Goal: Task Accomplishment & Management: Use online tool/utility

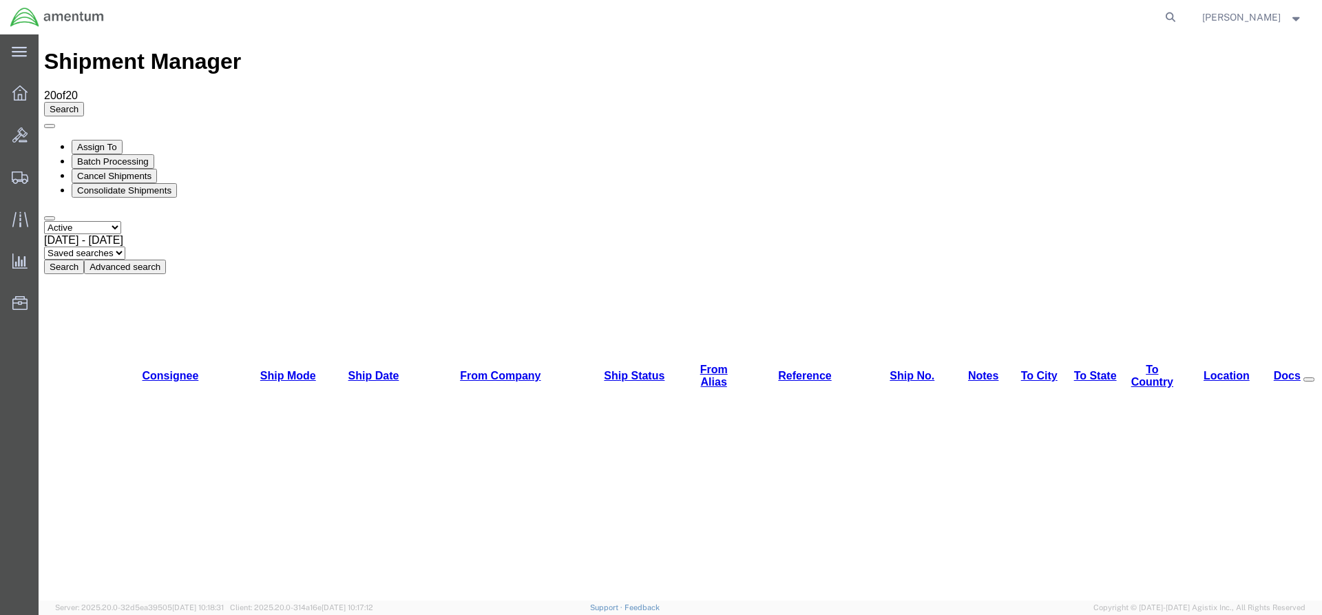
click at [84, 260] on button "Search" at bounding box center [64, 267] width 40 height 14
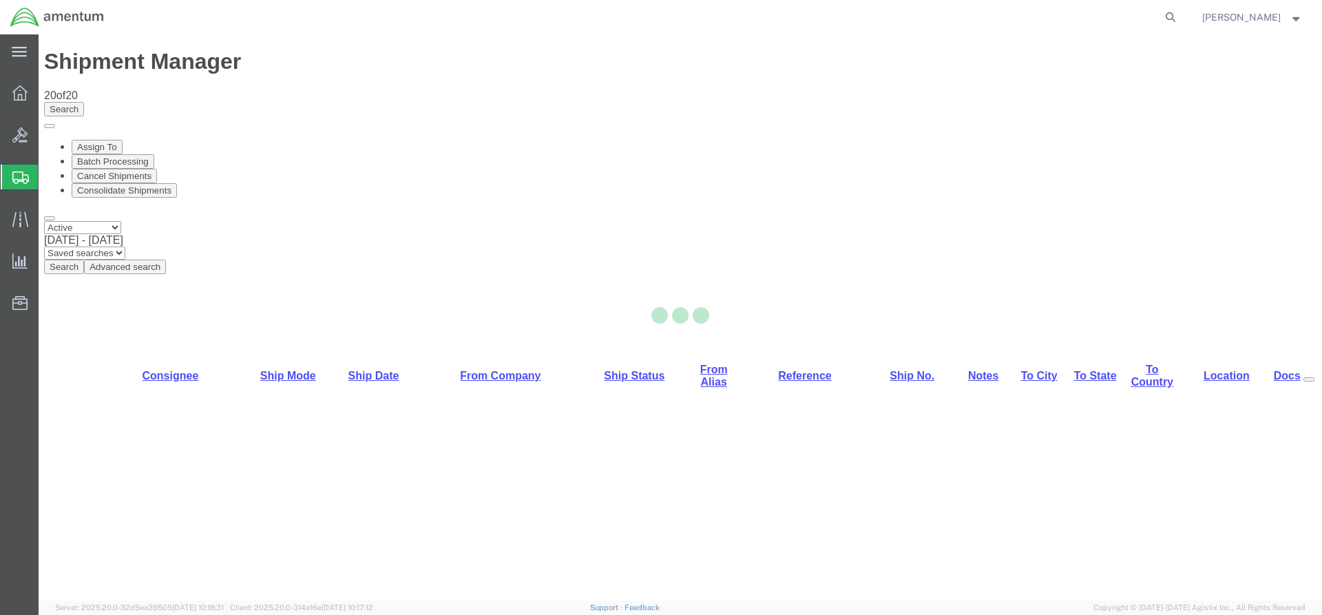
select select "42668"
select select "42739"
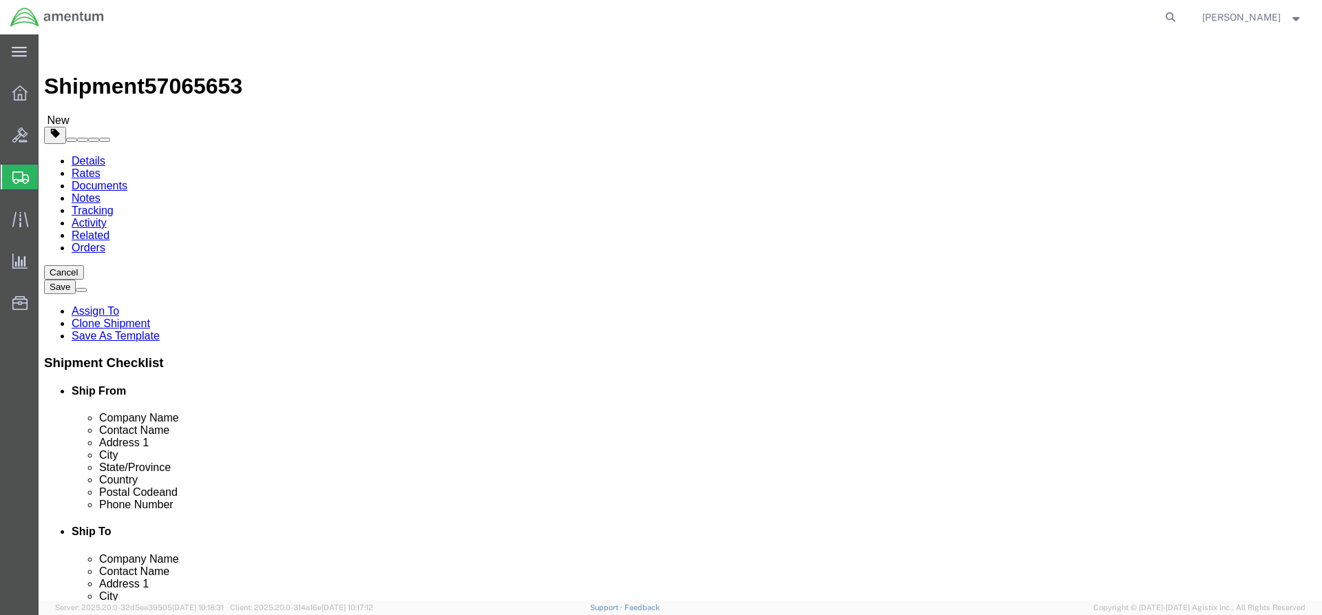
click link "Special Services"
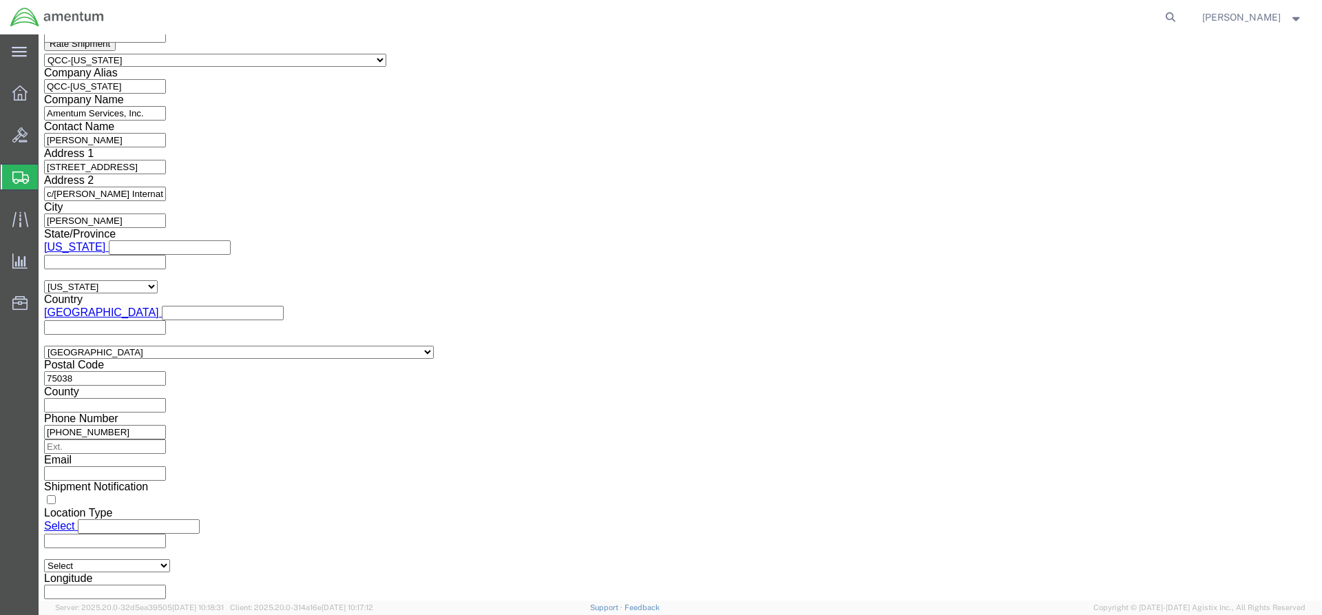
scroll to position [1033, 0]
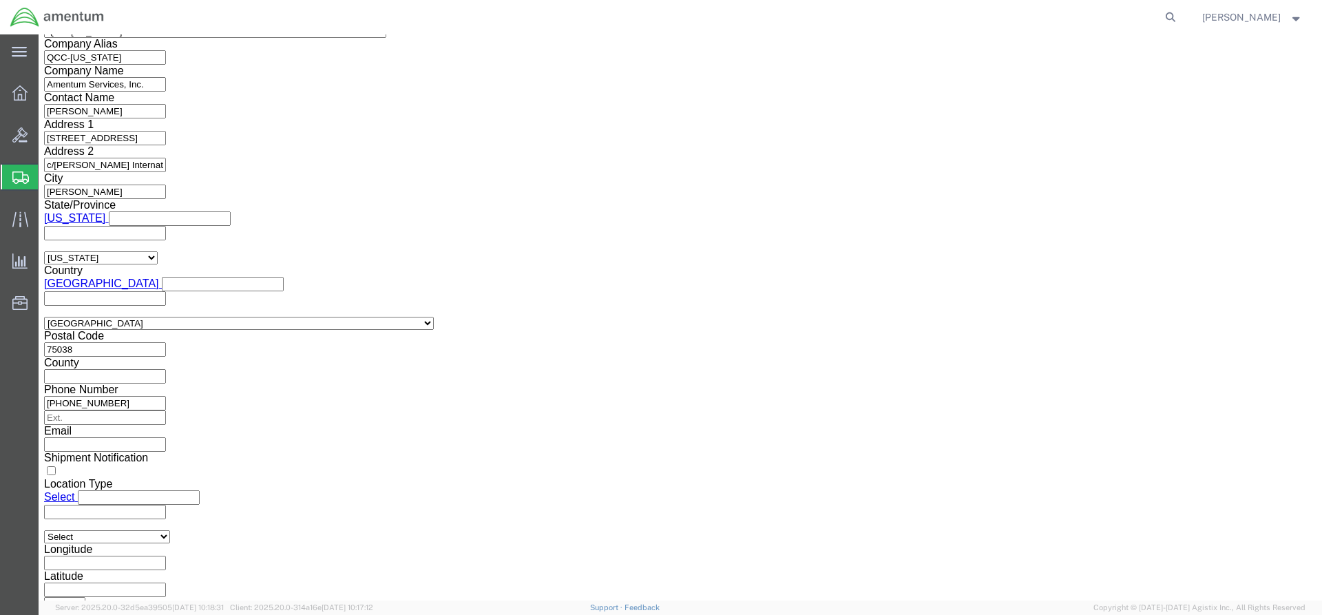
click select "Select AES-Direct EEI Carrier File EEI EEI Exempt"
select select "AESD"
click select "Select AES-Direct EEI Carrier File EEI EEI Exempt"
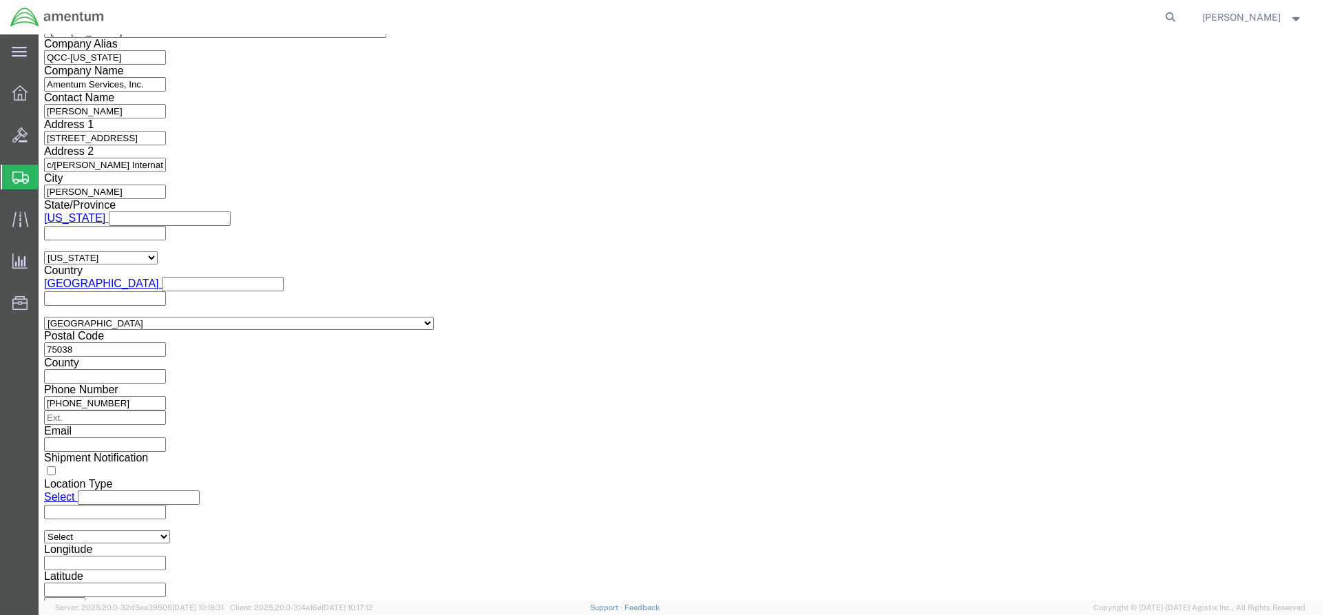
click button "Rate Shipment"
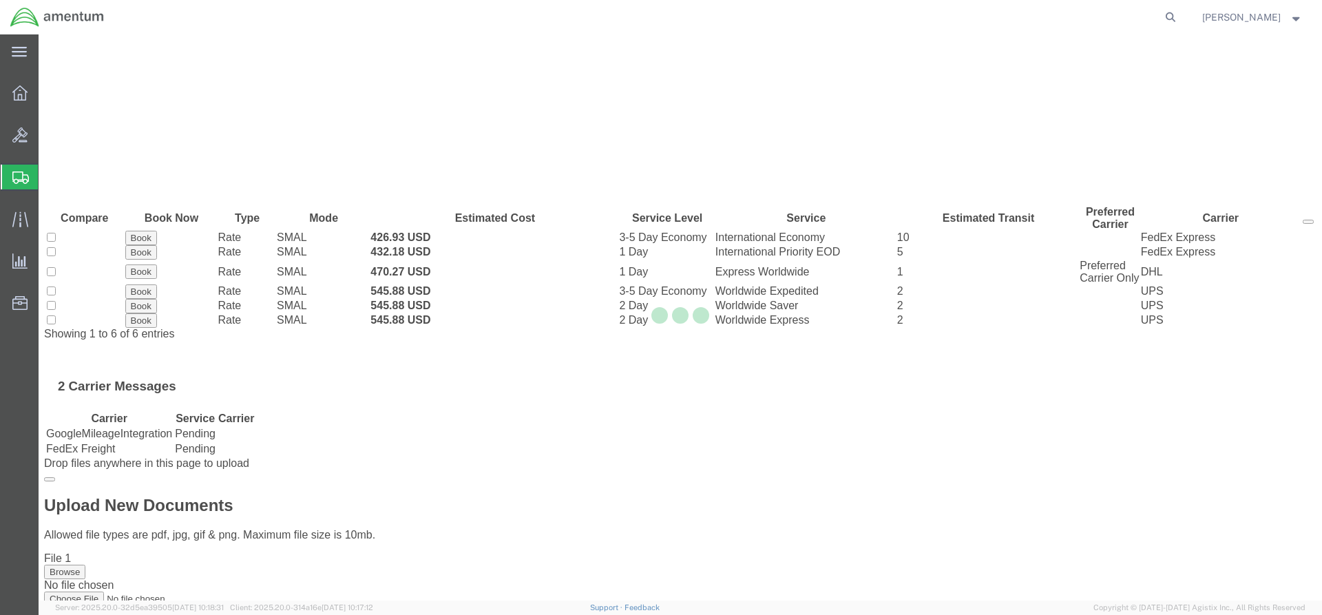
scroll to position [0, 0]
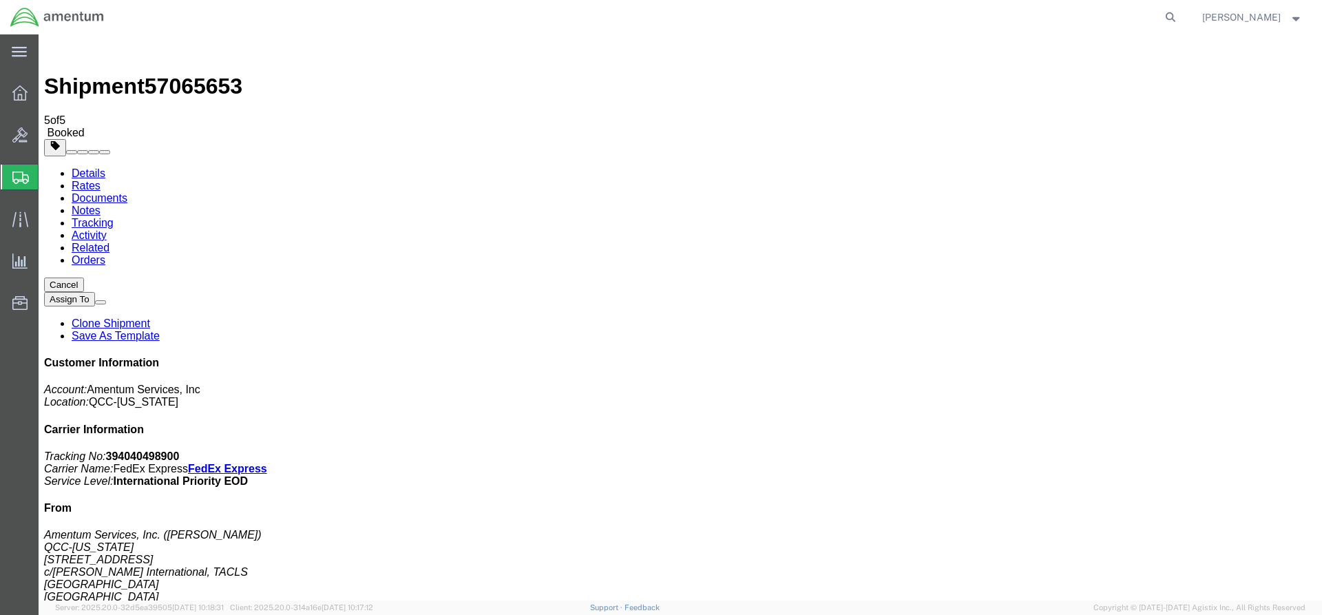
drag, startPoint x: 577, startPoint y: 300, endPoint x: 78, endPoint y: 299, distance: 499.3
click at [14, 95] on icon at bounding box center [19, 92] width 15 height 15
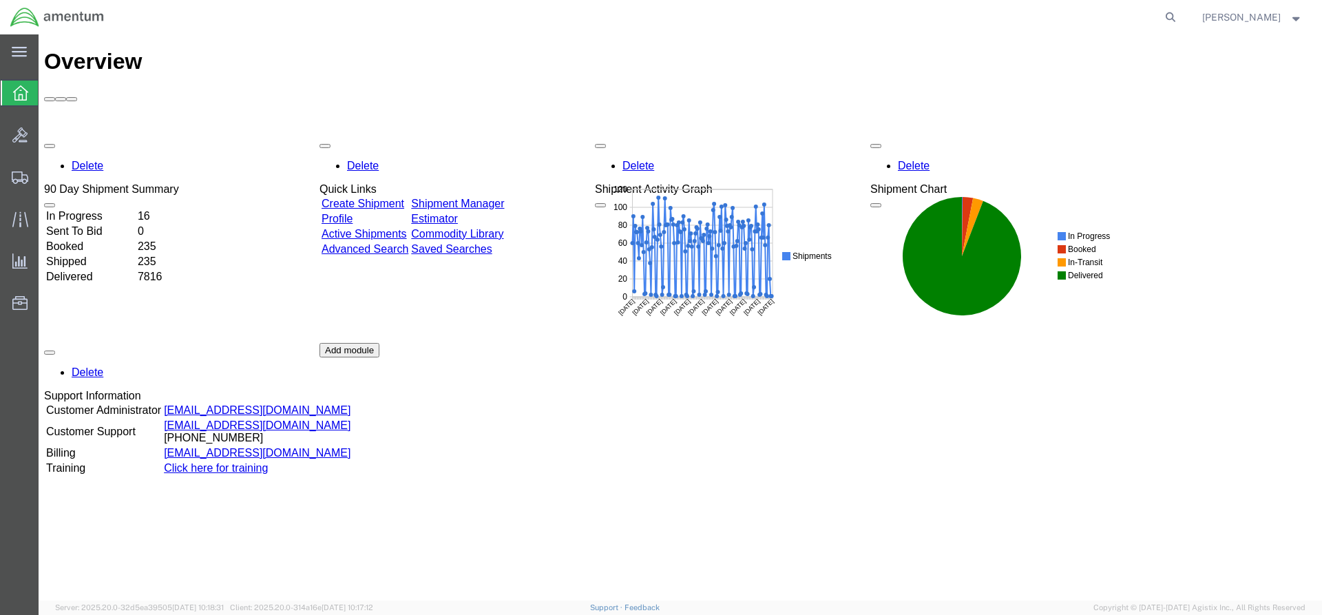
click at [488, 198] on link "Shipment Manager" at bounding box center [457, 204] width 93 height 12
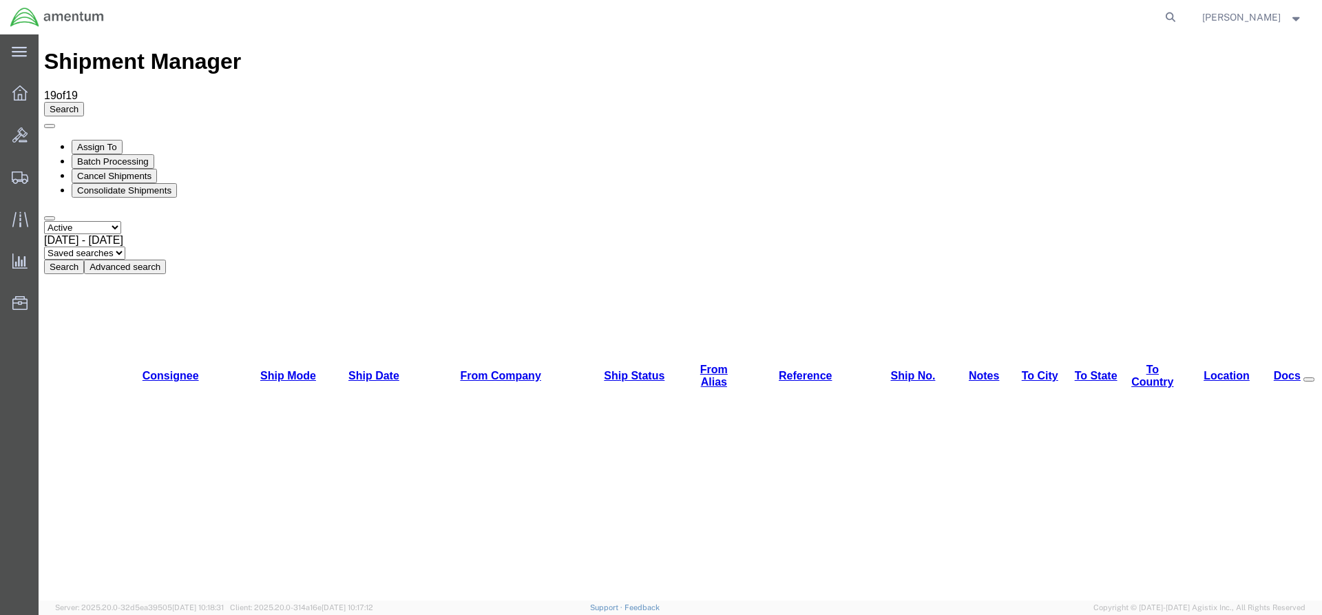
click at [84, 260] on button "Search" at bounding box center [64, 267] width 40 height 14
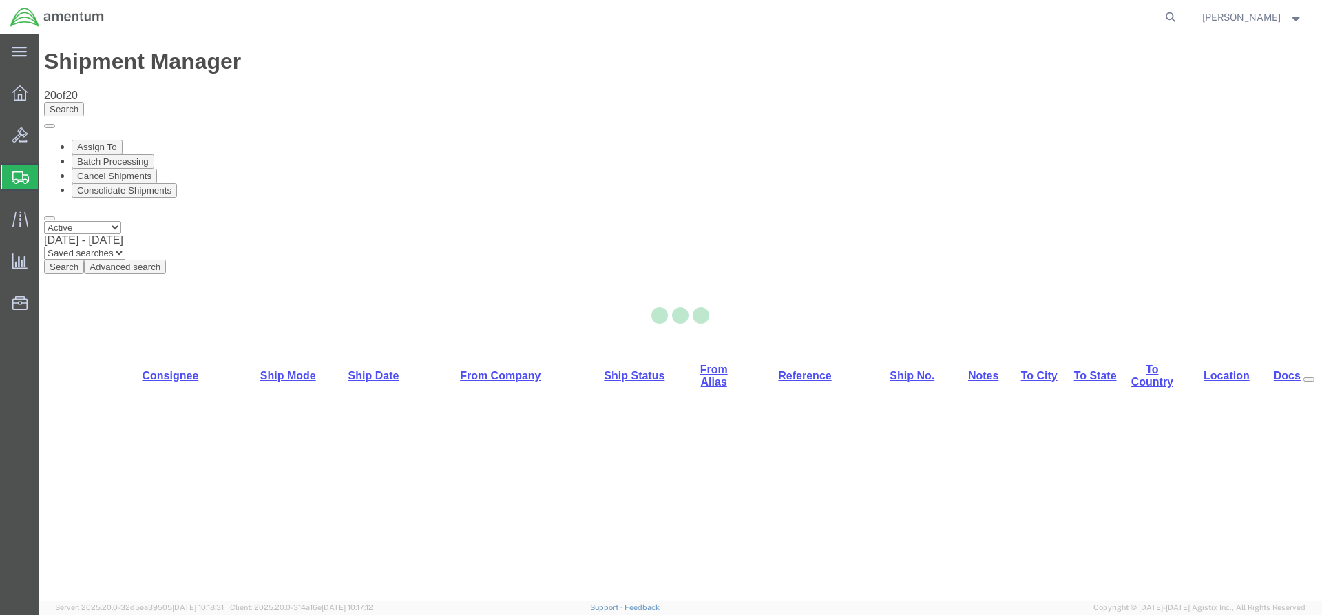
select select "42668"
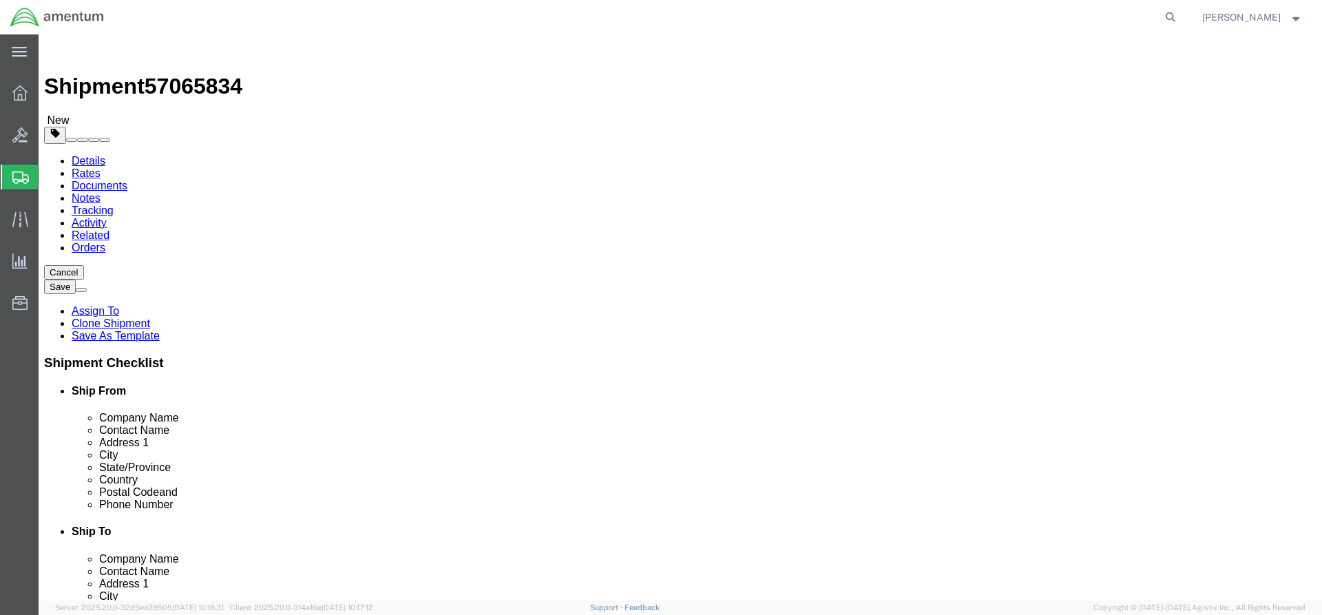
click button "Rate Shipment"
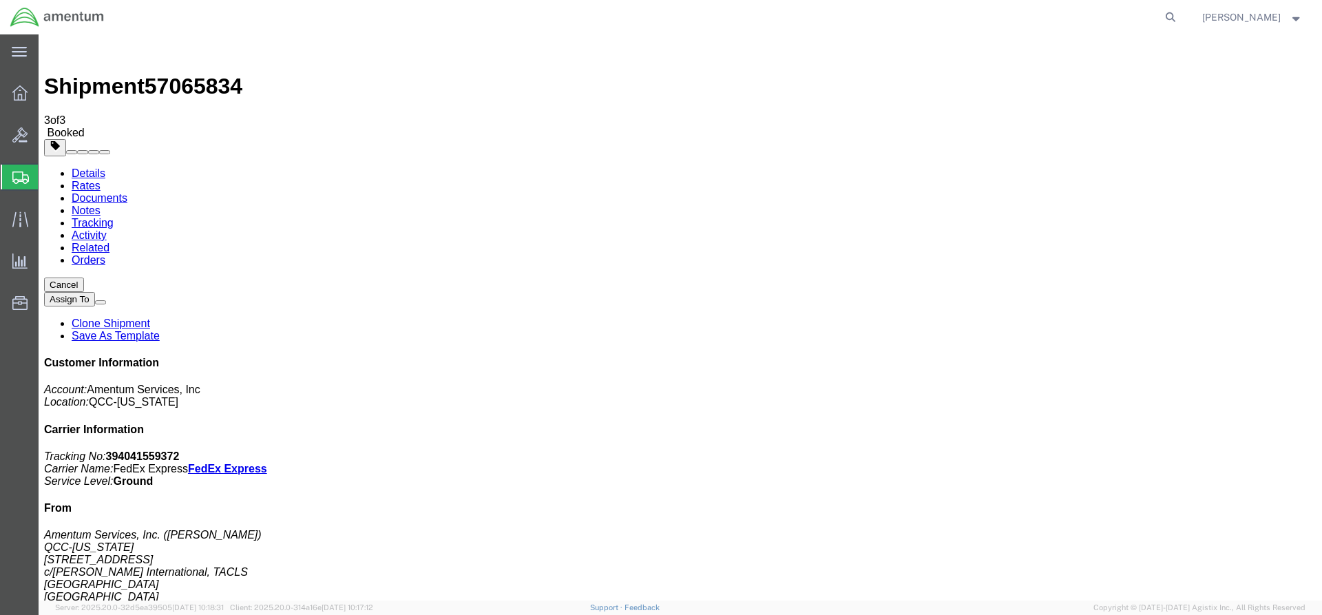
drag, startPoint x: 577, startPoint y: 246, endPoint x: 45, endPoint y: 247, distance: 531.6
click at [21, 87] on icon at bounding box center [19, 92] width 15 height 15
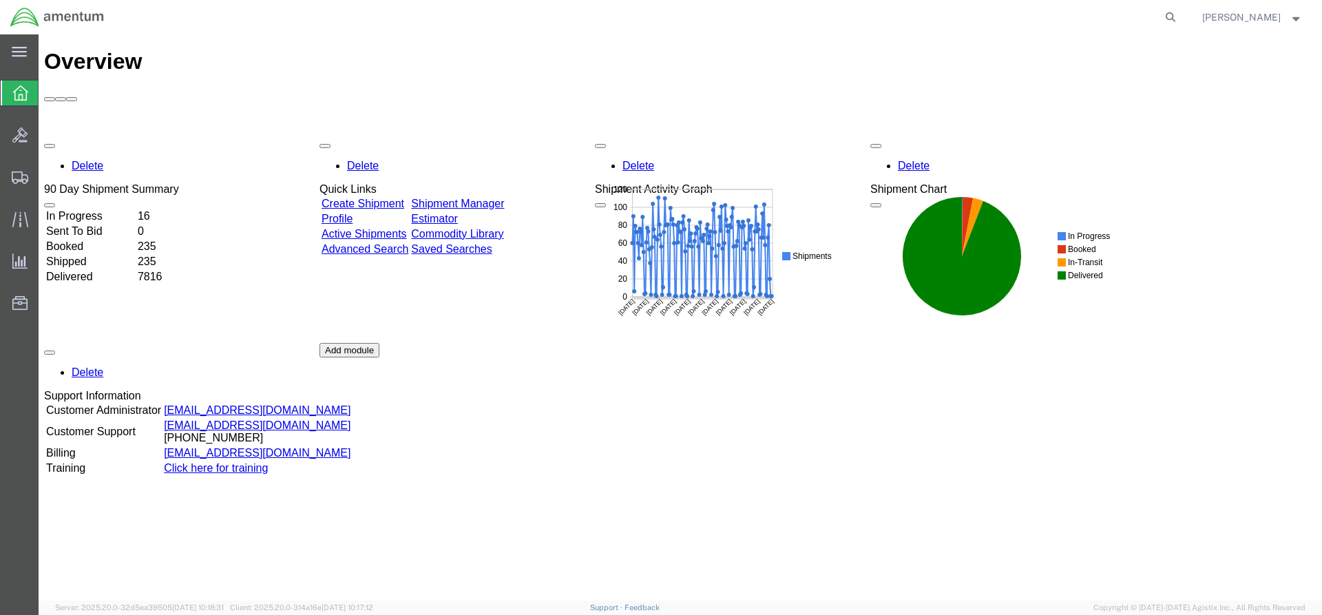
click at [531, 136] on div "Delete 90 Day Shipment Summary In Progress 16 Sent To Bid 0 Booked 235 Shipped …" at bounding box center [680, 342] width 1273 height 413
click at [504, 198] on link "Shipment Manager" at bounding box center [457, 204] width 93 height 12
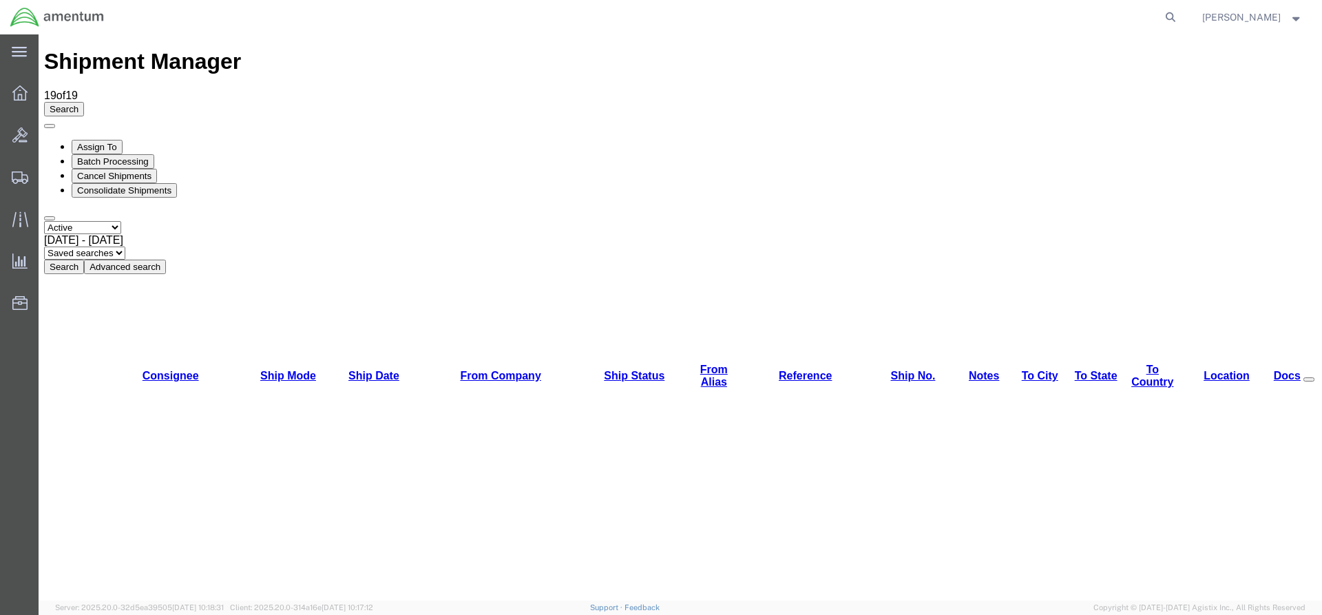
drag, startPoint x: 411, startPoint y: 91, endPoint x: 48, endPoint y: 195, distance: 377.5
click at [84, 260] on button "Search" at bounding box center [64, 267] width 40 height 14
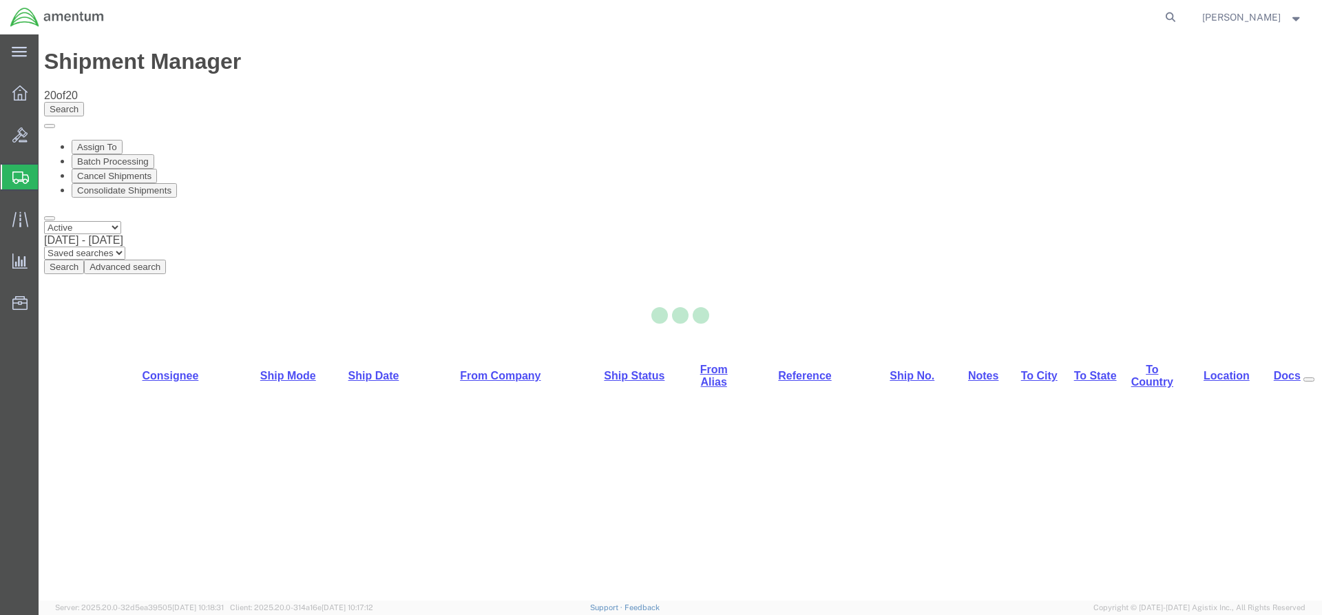
select select "42668"
select select "42735"
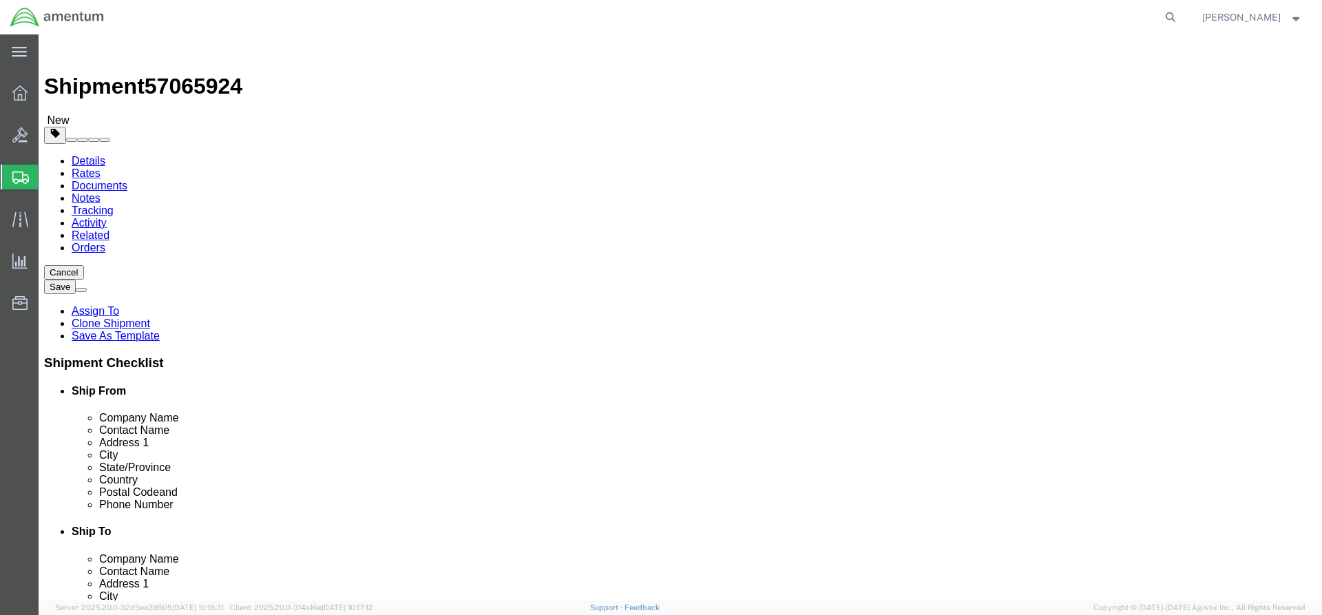
click button "Rate Shipment"
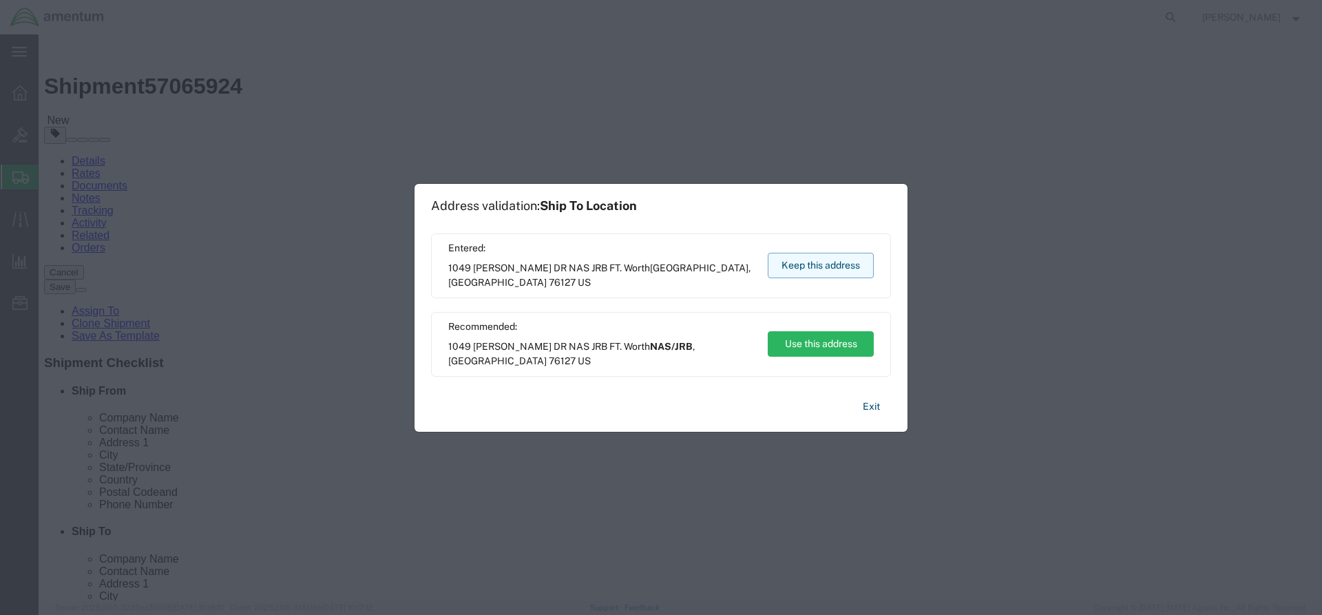
click at [787, 264] on button "Keep this address" at bounding box center [821, 265] width 106 height 25
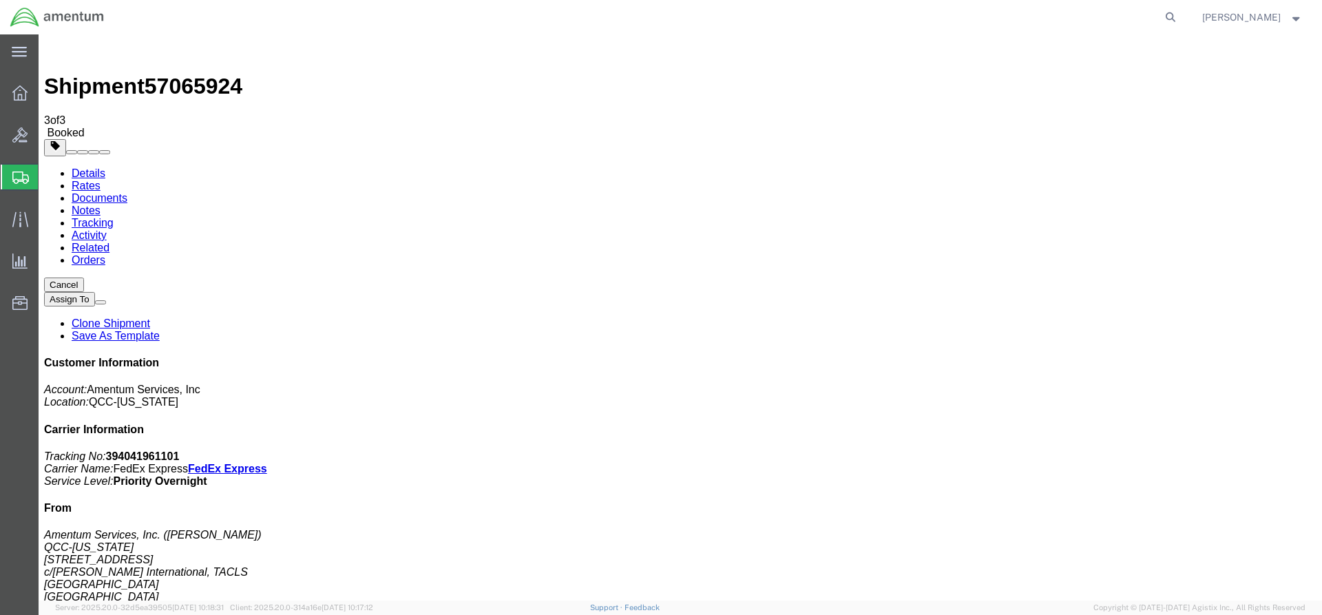
drag, startPoint x: 494, startPoint y: 244, endPoint x: 556, endPoint y: 246, distance: 62.7
copy td "394041961101"
click at [21, 98] on icon at bounding box center [19, 92] width 15 height 15
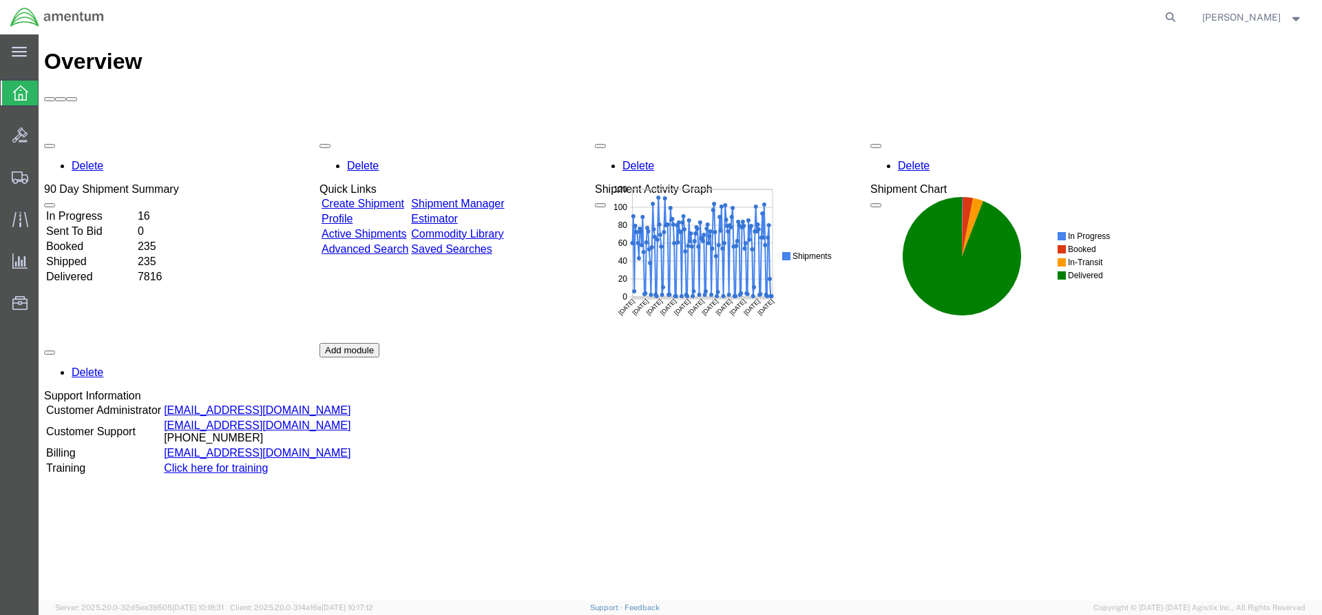
click at [505, 197] on td "Shipment Manager" at bounding box center [457, 204] width 94 height 14
click at [504, 198] on link "Shipment Manager" at bounding box center [457, 204] width 93 height 12
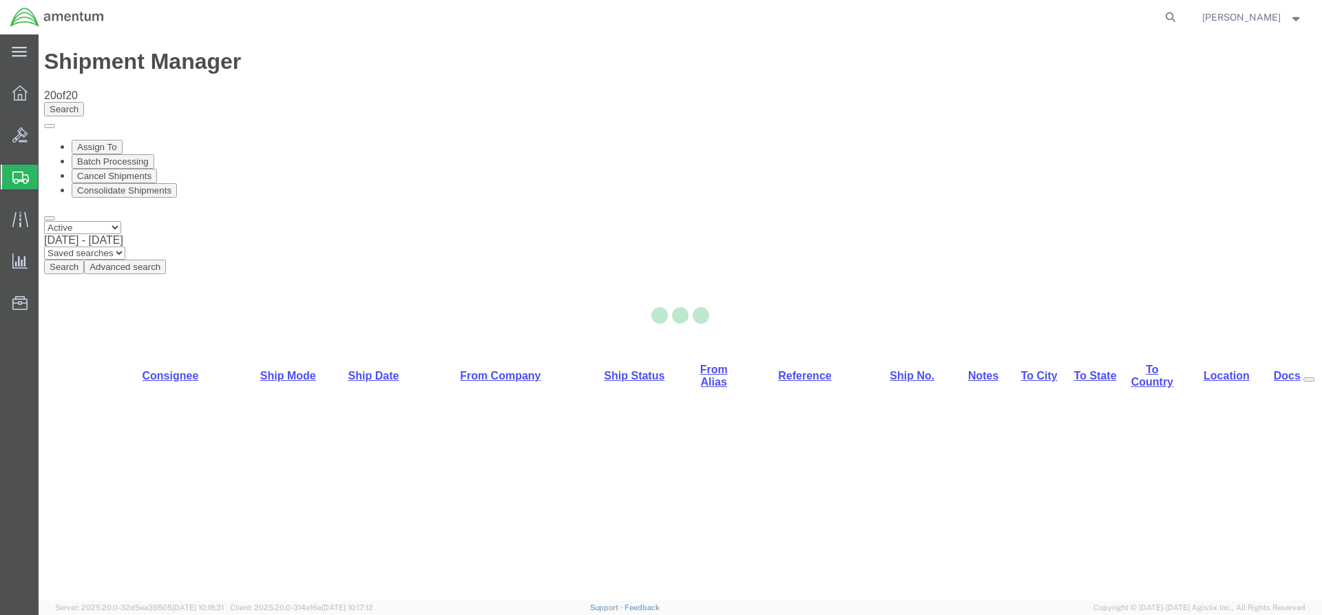
select select "42668"
select select "42706"
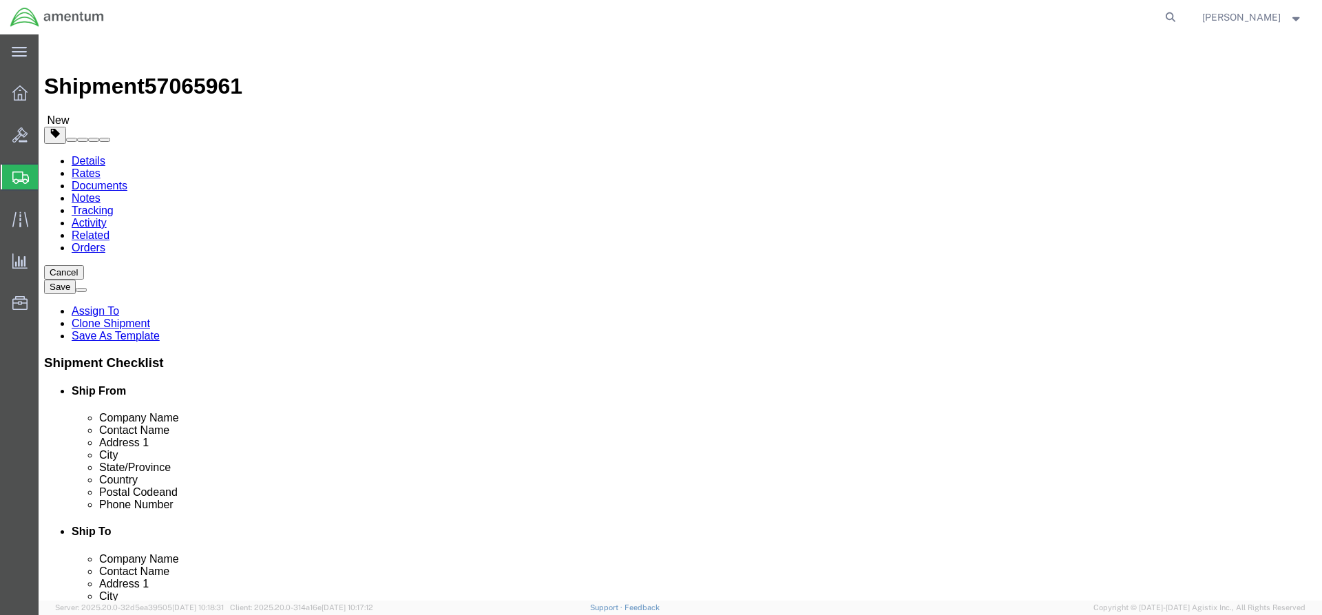
click button "Rate Shipment"
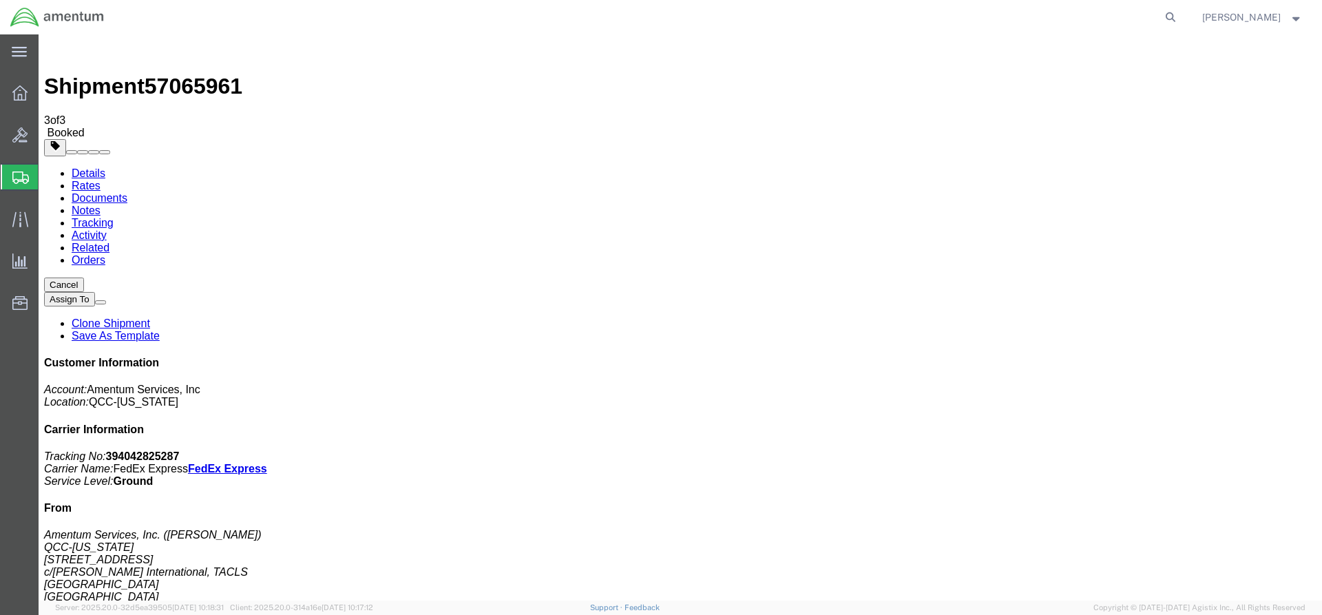
drag, startPoint x: 494, startPoint y: 245, endPoint x: 561, endPoint y: 245, distance: 66.1
drag, startPoint x: 518, startPoint y: 291, endPoint x: 501, endPoint y: 264, distance: 31.9
drag, startPoint x: 492, startPoint y: 248, endPoint x: 557, endPoint y: 244, distance: 65.5
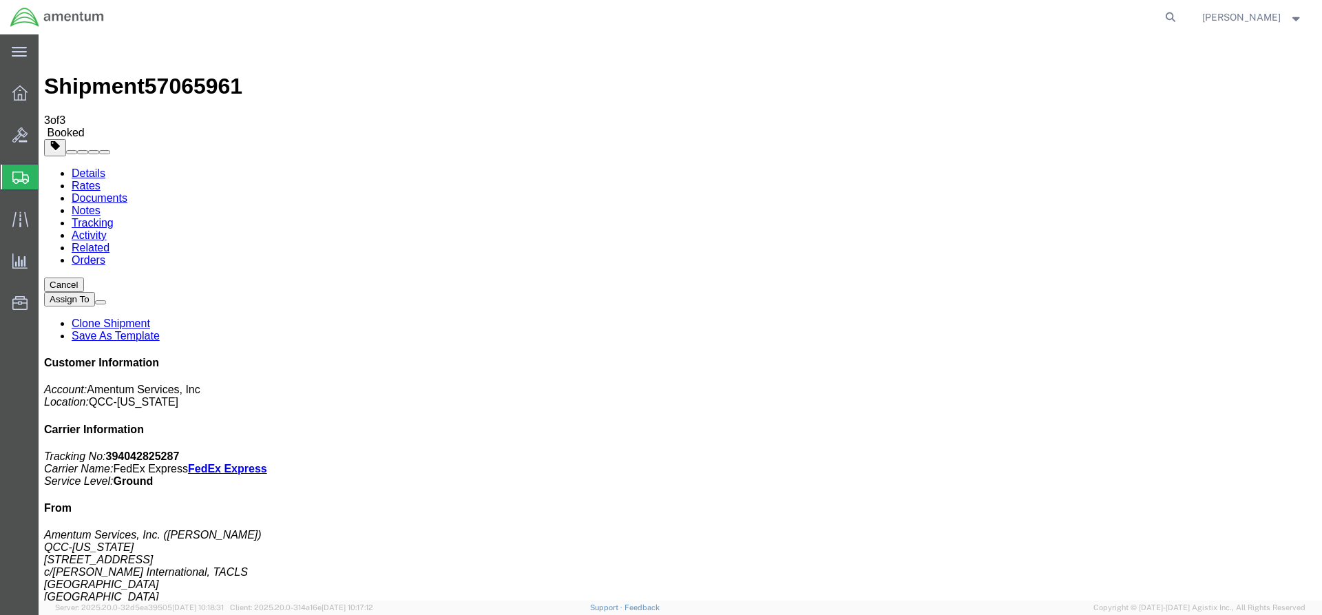
copy td "394042825287"
click at [15, 99] on icon at bounding box center [19, 92] width 15 height 15
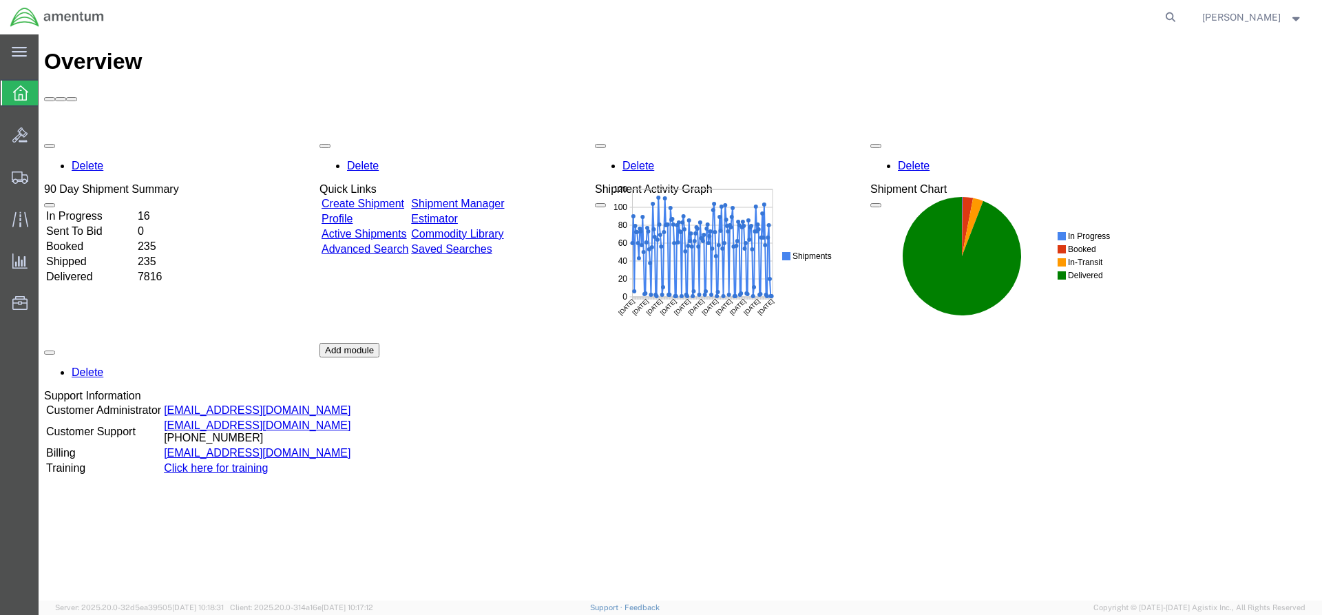
click at [472, 198] on link "Shipment Manager" at bounding box center [457, 204] width 93 height 12
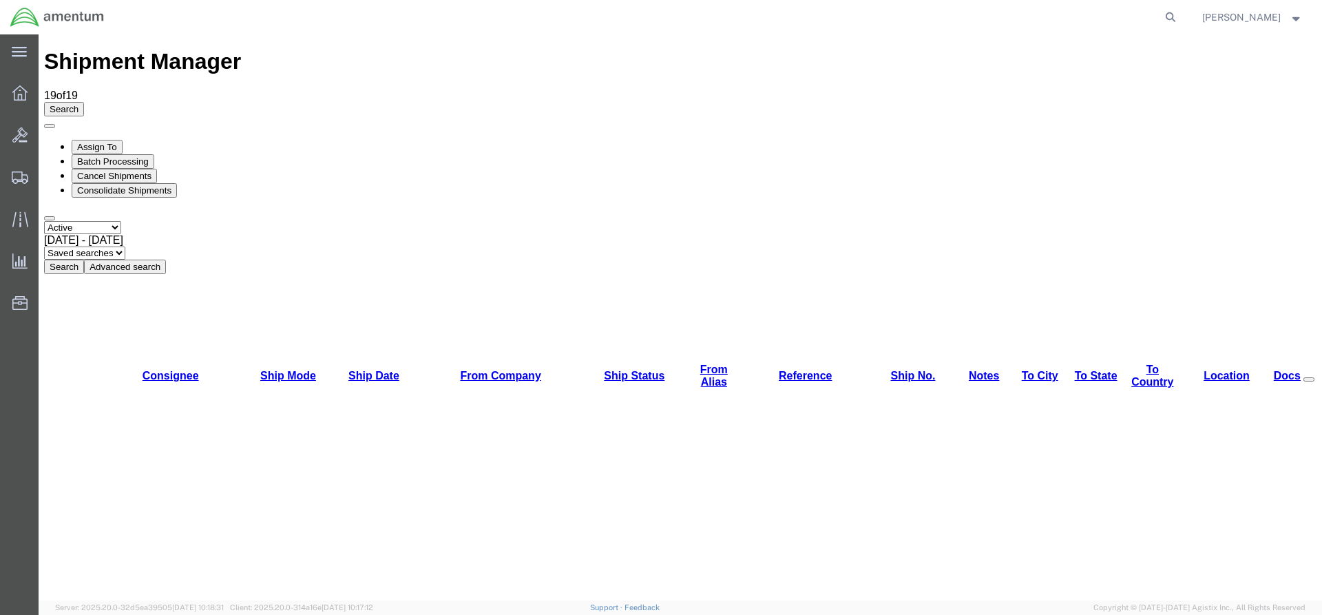
click at [84, 260] on button "Search" at bounding box center [64, 267] width 40 height 14
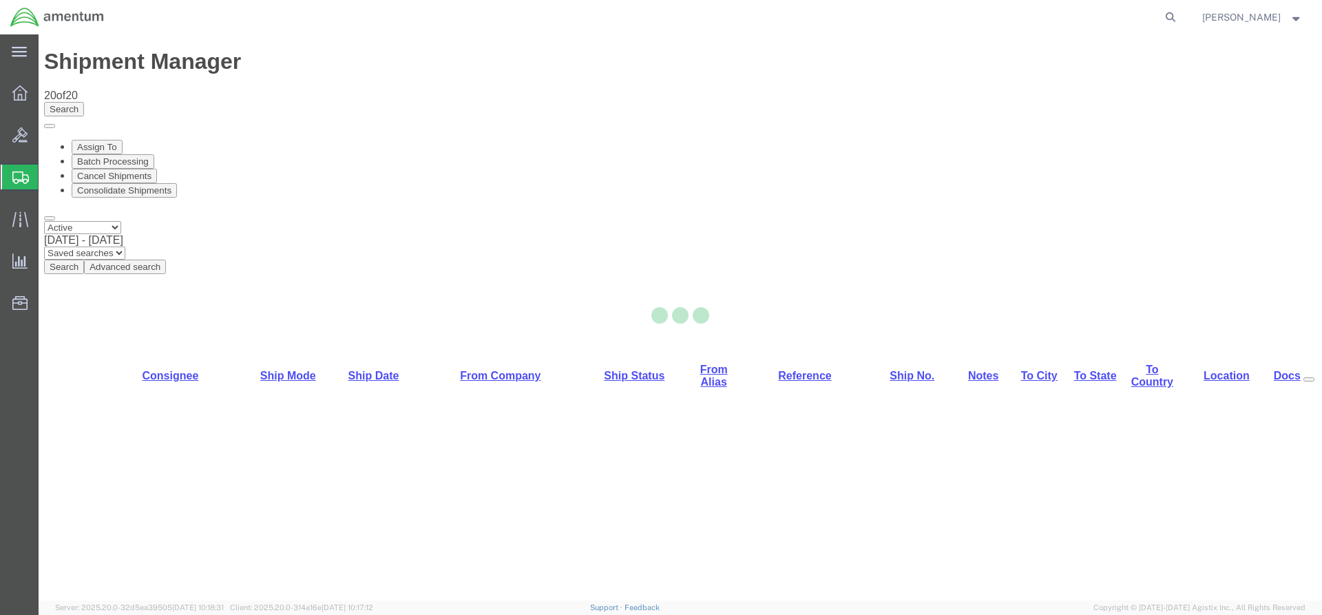
select select "42668"
select select "42681"
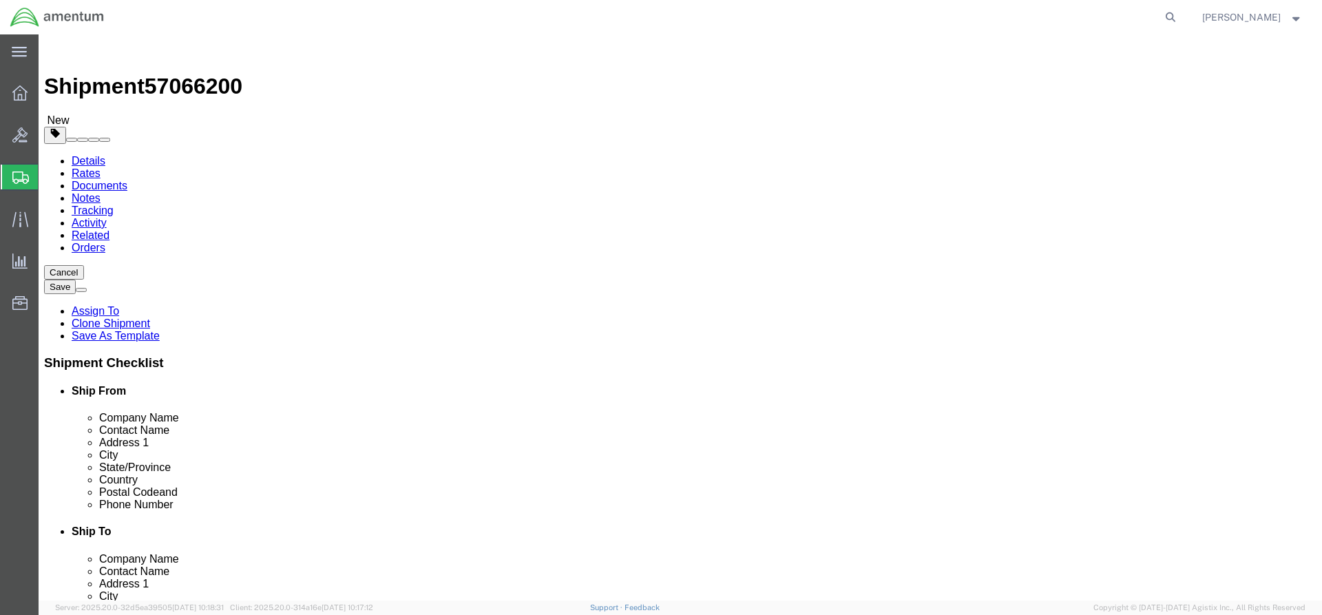
click link "Special Services"
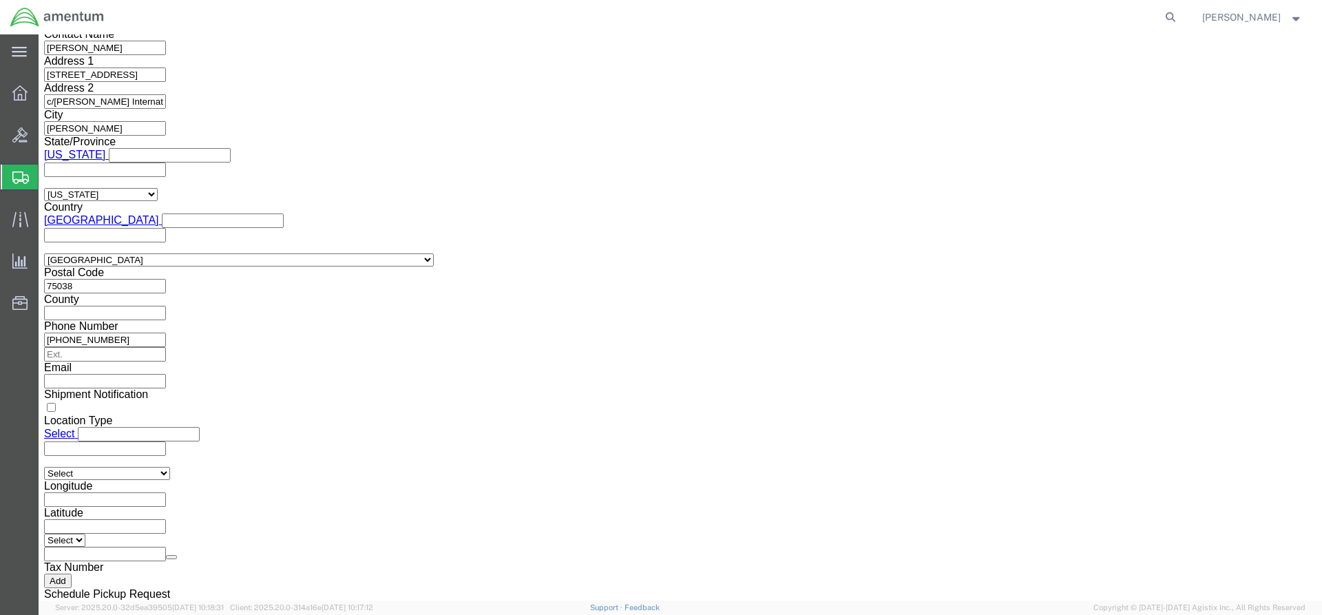
scroll to position [1102, 0]
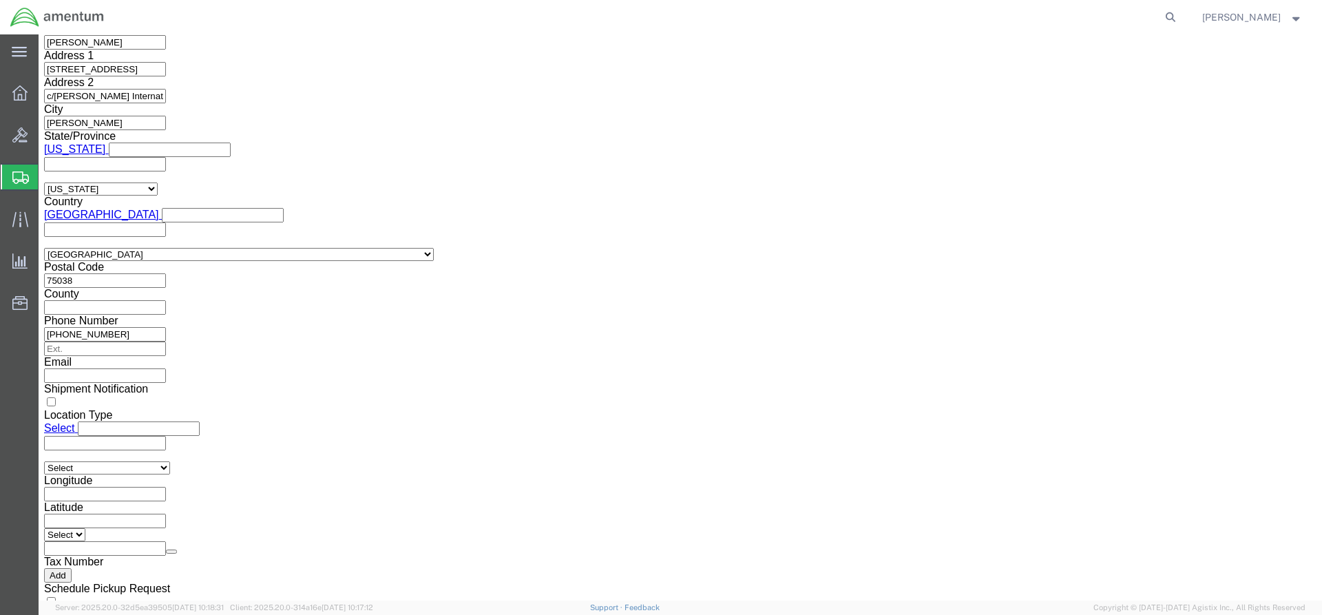
click select "Select ATF BIS DEA EPA FDA FTR ITAR OFAC Other (OPA)"
select select "FTR"
click select "Select ATF BIS DEA EPA FDA FTR ITAR OFAC Other (OPA)"
click select "Select 30.2(d)(2) 30.36 30.37(a) 30.37(f) 30.37(g) 30.37(h) 30.37(i) 30.37(j) 3…"
select select "30.37(a)"
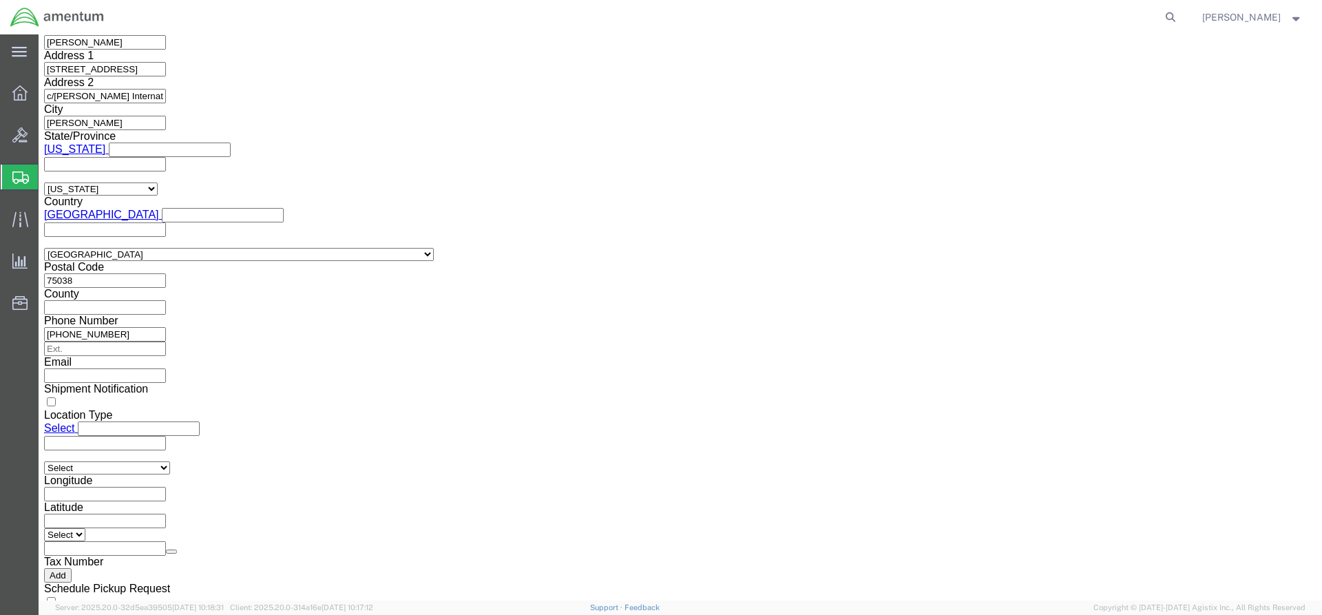
click select "Select 30.2(d)(2) 30.36 30.37(a) 30.37(f) 30.37(g) 30.37(h) 30.37(i) 30.37(j) 3…"
click select "Select AES-Direct EEI Carrier File EEI EEI Exempt"
select select "EXEM"
click select "Select AES-Direct EEI Carrier File EEI EEI Exempt"
click button "Rate Shipment"
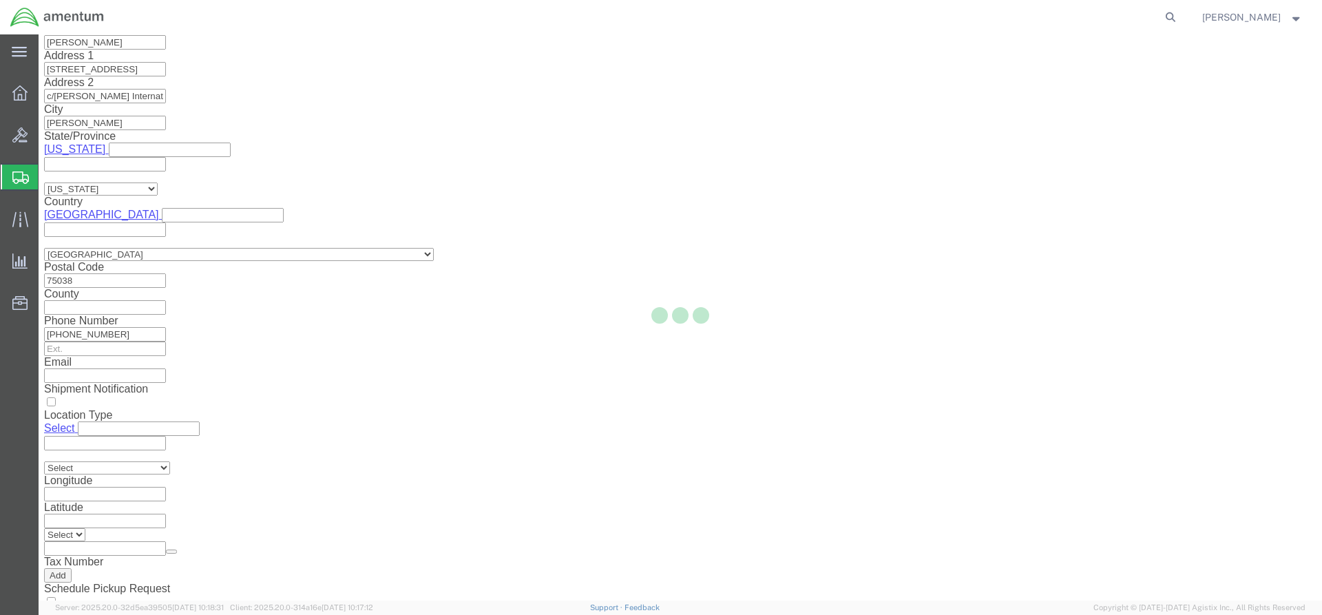
scroll to position [0, 0]
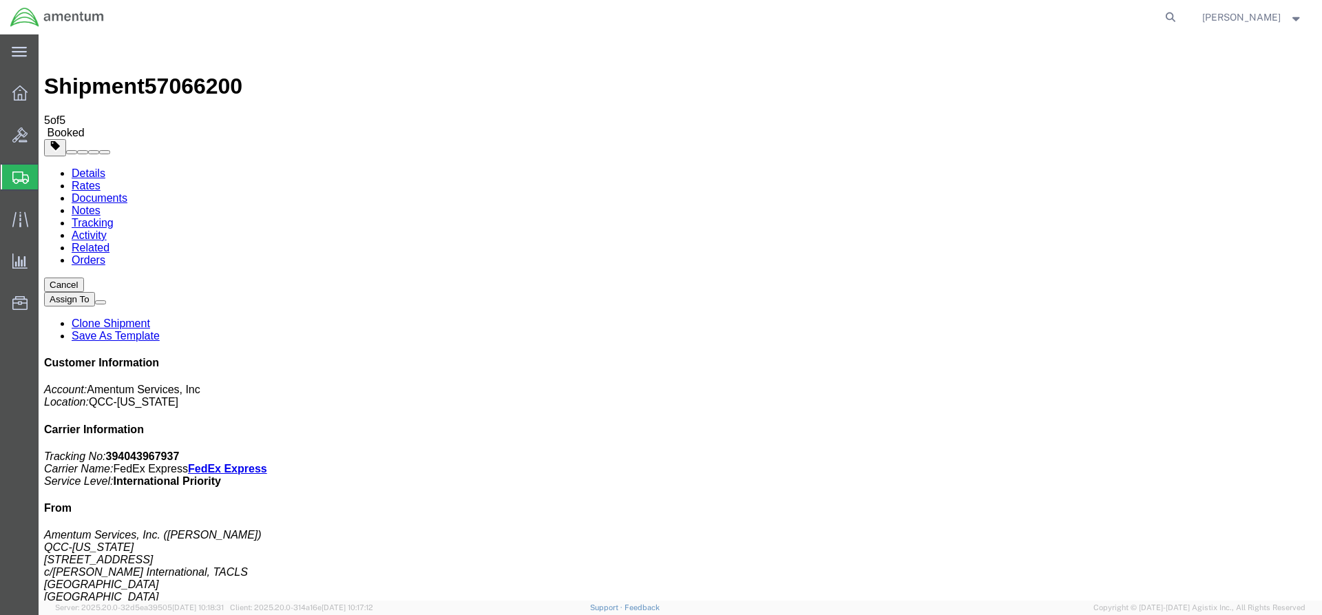
drag, startPoint x: 576, startPoint y: 295, endPoint x: 92, endPoint y: 359, distance: 487.6
drag, startPoint x: 574, startPoint y: 218, endPoint x: 72, endPoint y: 109, distance: 513.7
click at [20, 92] on icon at bounding box center [19, 92] width 15 height 15
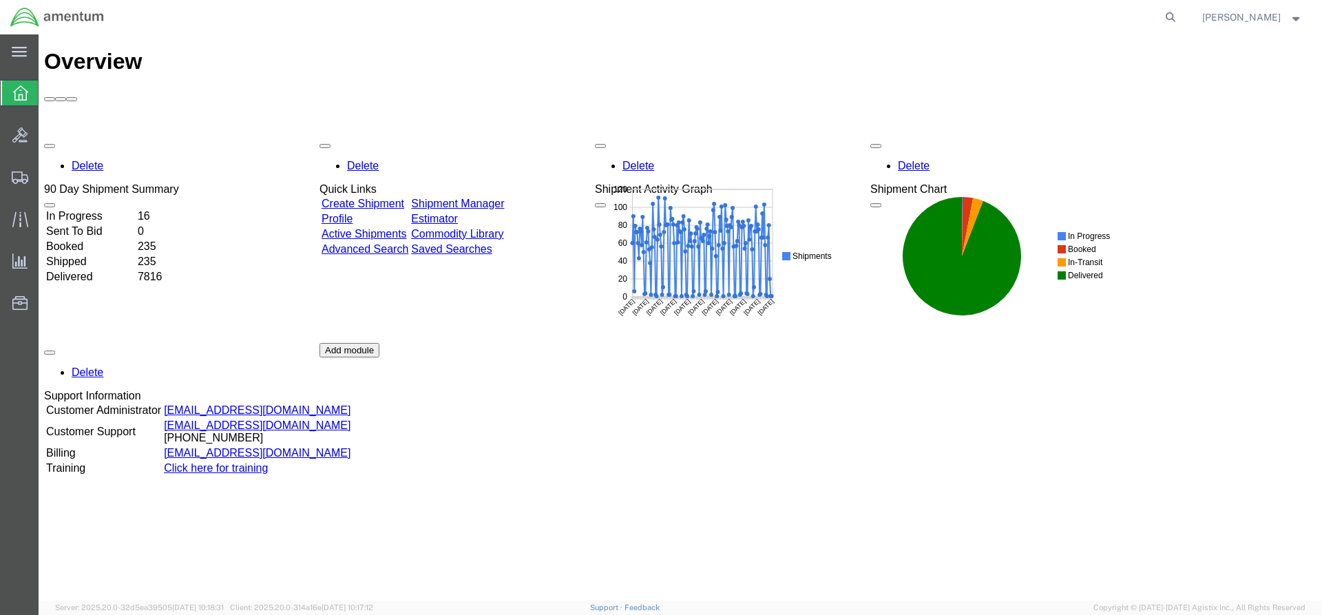
click at [503, 136] on div "Delete 90 Day Shipment Summary In Progress 16 Sent To Bid 0 Booked 235 Shipped …" at bounding box center [680, 342] width 1273 height 413
click at [499, 136] on div "Delete 90 Day Shipment Summary In Progress 16 Sent To Bid 0 Booked 235 Shipped …" at bounding box center [680, 342] width 1273 height 413
click at [499, 198] on link "Shipment Manager" at bounding box center [457, 204] width 93 height 12
